Goal: Task Accomplishment & Management: Complete application form

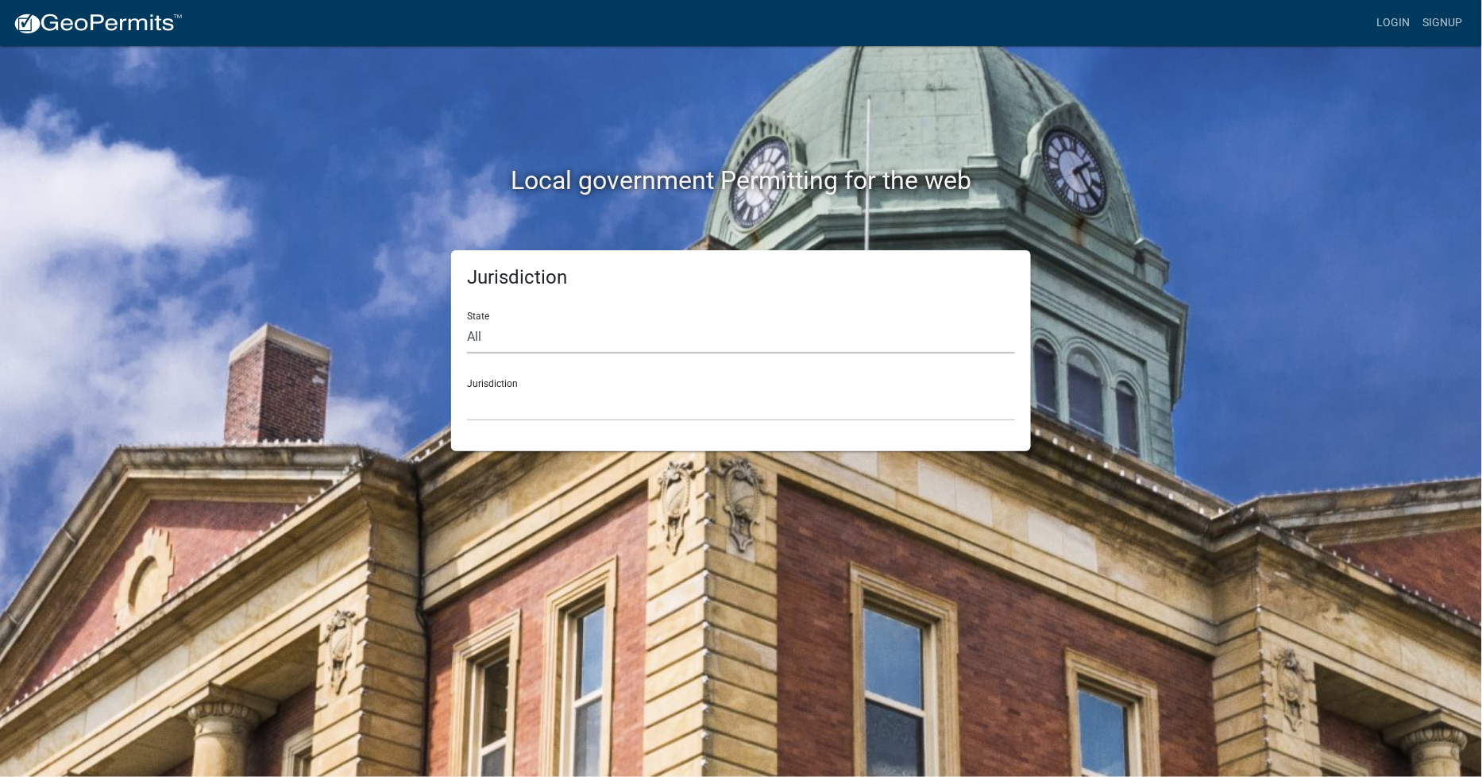
click at [503, 338] on select "All [US_STATE] [US_STATE] [US_STATE] [US_STATE] [US_STATE] [US_STATE] [US_STATE…" at bounding box center [741, 337] width 548 height 33
select select "[US_STATE]"
click at [467, 321] on select "All Colorado Georgia Indiana Iowa Kansas Minnesota Ohio South Carolina Wisconsin" at bounding box center [741, 337] width 548 height 33
click at [493, 397] on select "Becker County, Minnesota Benton County, Minnesota Carlton County, Minnesota Cit…" at bounding box center [741, 404] width 548 height 33
click at [472, 424] on div "Jurisdiction State All Colorado Georgia Indiana Iowa Kansas Minnesota Ohio Sout…" at bounding box center [741, 350] width 580 height 201
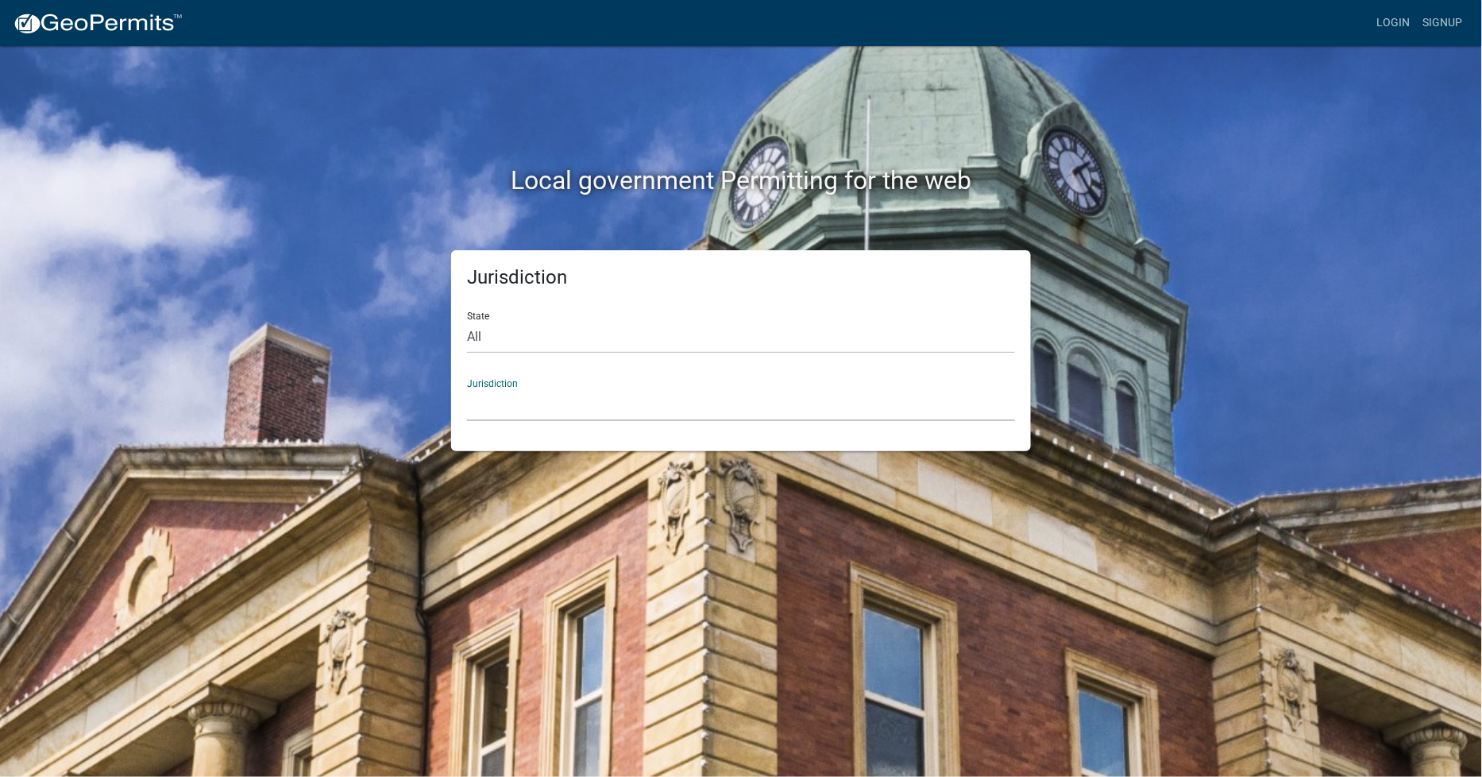
click at [471, 410] on select "Custer County, Colorado City of Bainbridge, Georgia Cook County, Georgia Crawfo…" at bounding box center [741, 404] width 548 height 33
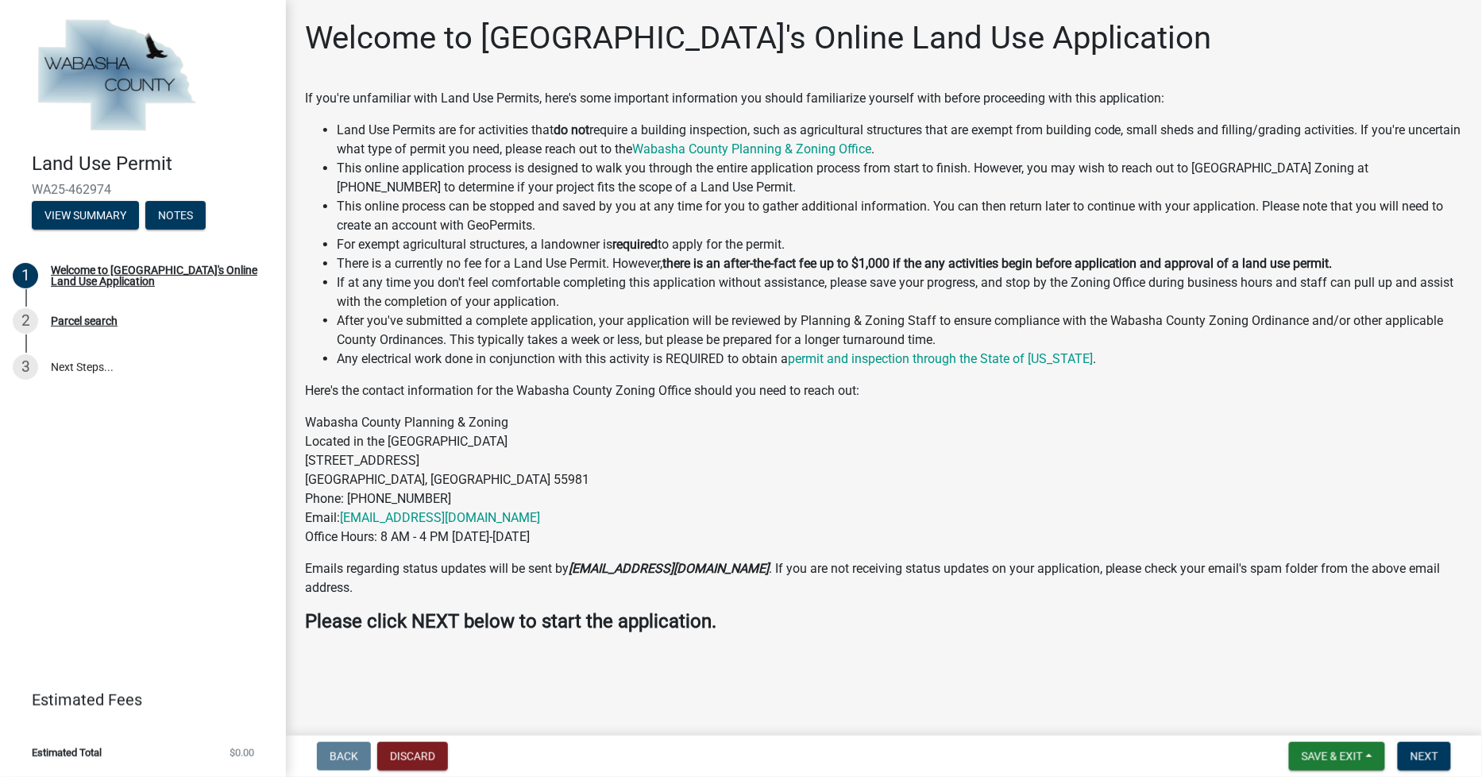
click at [99, 696] on link "Estimated Fees" at bounding box center [137, 700] width 248 height 32
click at [425, 748] on button "Discard" at bounding box center [412, 756] width 71 height 29
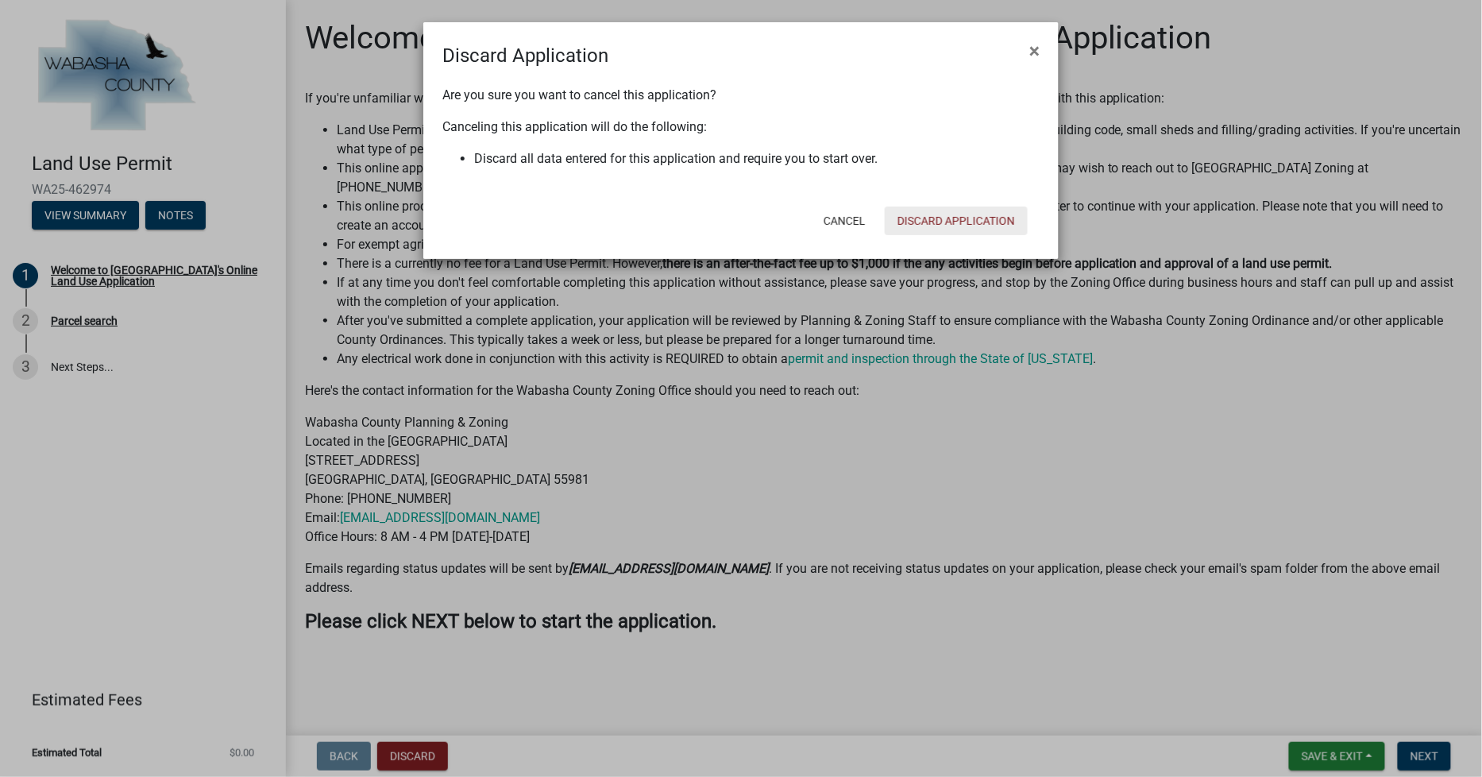
click at [923, 211] on button "Discard Application" at bounding box center [956, 220] width 143 height 29
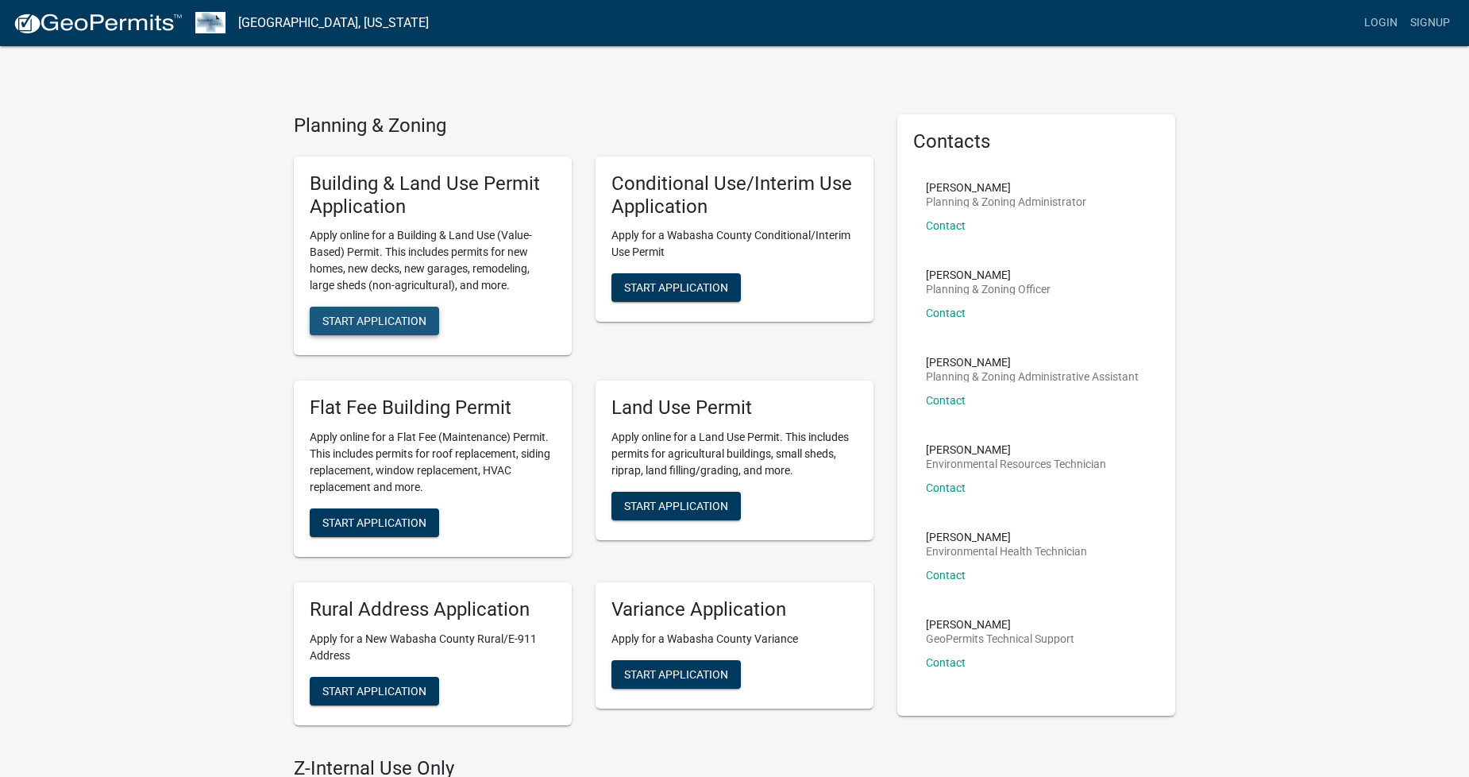
click at [353, 314] on span "Start Application" at bounding box center [374, 320] width 104 height 13
